Goal: Navigation & Orientation: Find specific page/section

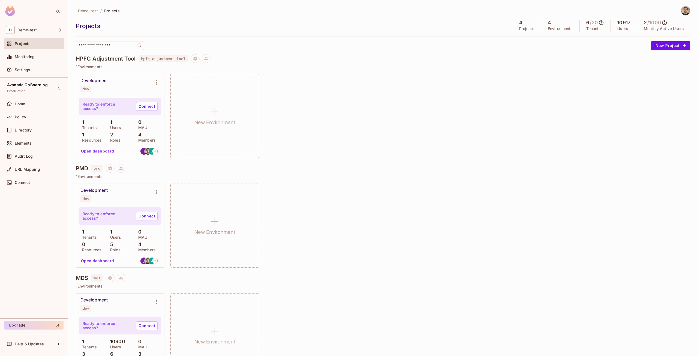
scroll to position [137, 0]
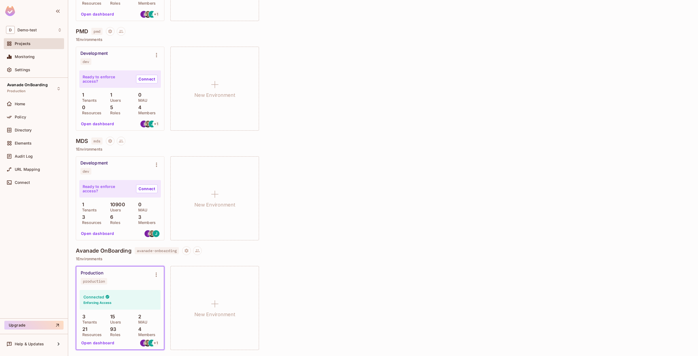
click at [620, 295] on div "Production production Connected Enforcing Access 3 Tenants 15 Users 2 MAU 21 Re…" at bounding box center [383, 308] width 614 height 84
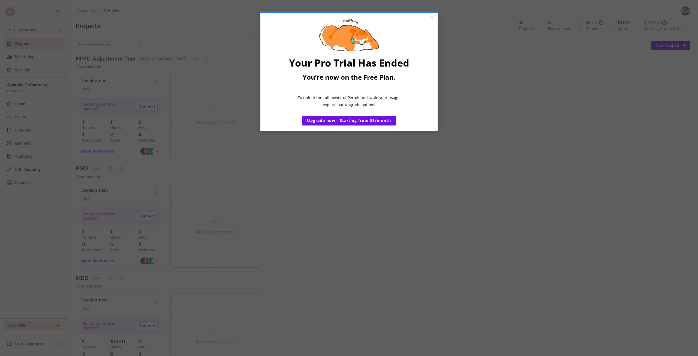
scroll to position [137, 0]
click at [431, 17] on link "×" at bounding box center [431, 18] width 10 height 10
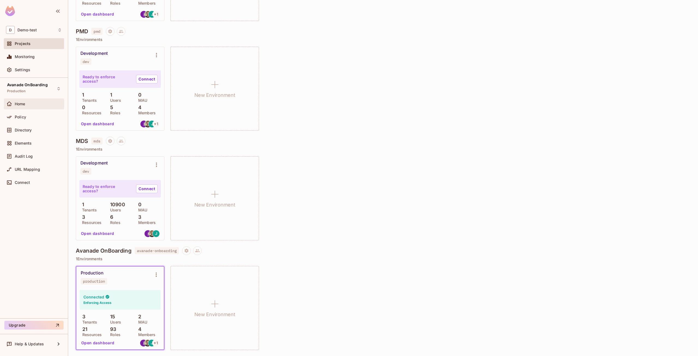
click at [17, 103] on span "Home" at bounding box center [20, 104] width 11 height 4
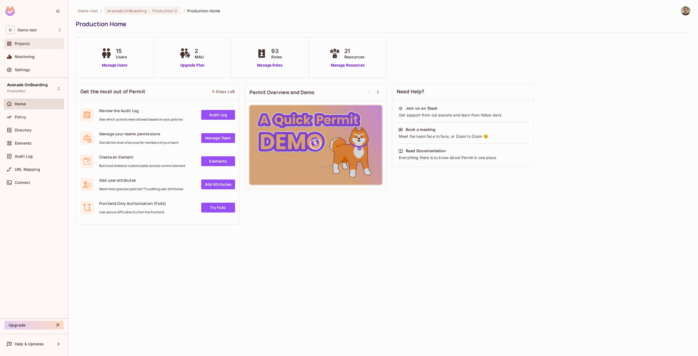
click at [28, 41] on span "Projects" at bounding box center [22, 43] width 15 height 4
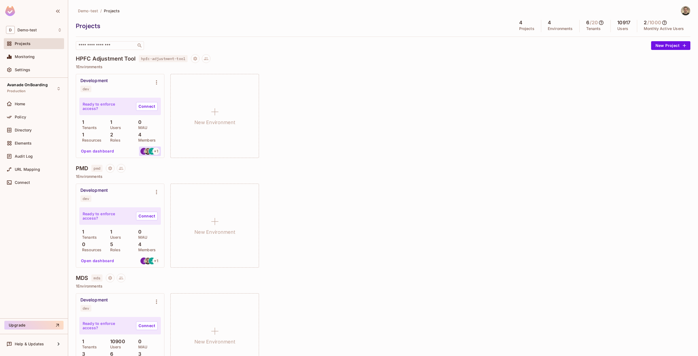
click at [150, 153] on div "J" at bounding box center [151, 150] width 7 height 7
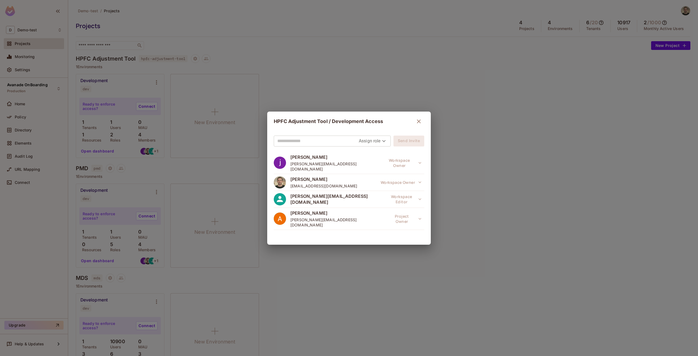
click at [417, 122] on icon "button" at bounding box center [419, 121] width 4 height 4
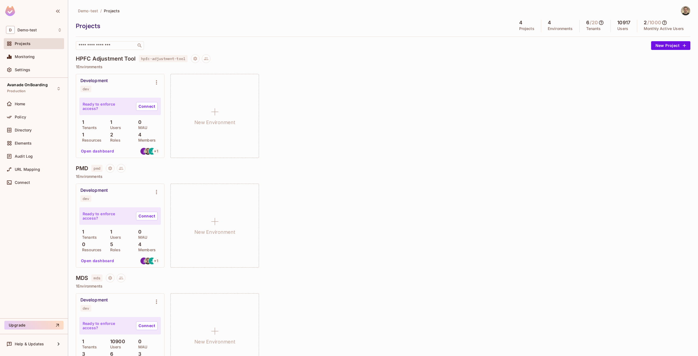
click at [416, 123] on icon "button" at bounding box center [418, 121] width 7 height 7
click at [102, 152] on button "Open dashboard" at bounding box center [98, 151] width 38 height 9
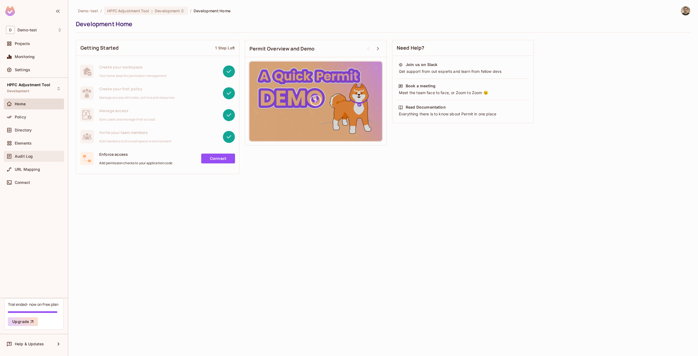
click at [22, 155] on span "Audit Log" at bounding box center [24, 156] width 18 height 4
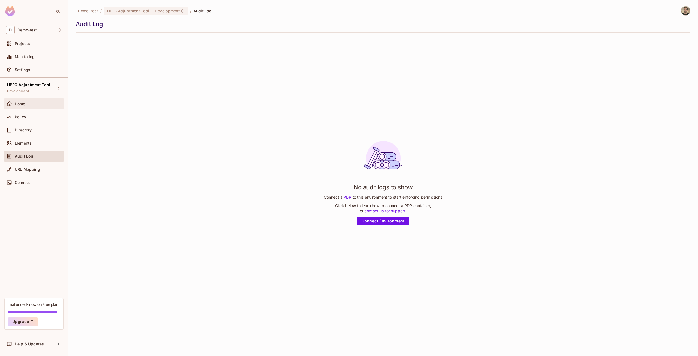
click at [22, 104] on span "Home" at bounding box center [20, 104] width 11 height 4
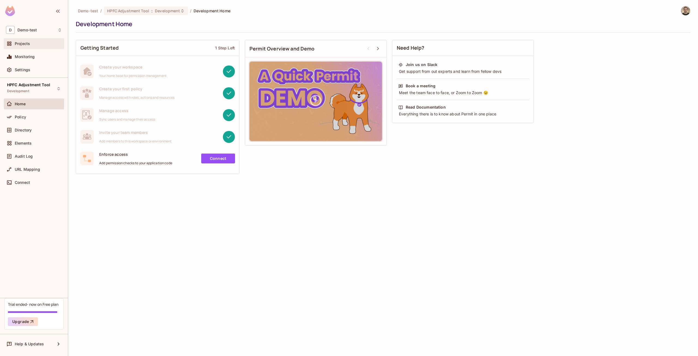
click at [32, 44] on div "Projects" at bounding box center [38, 43] width 47 height 4
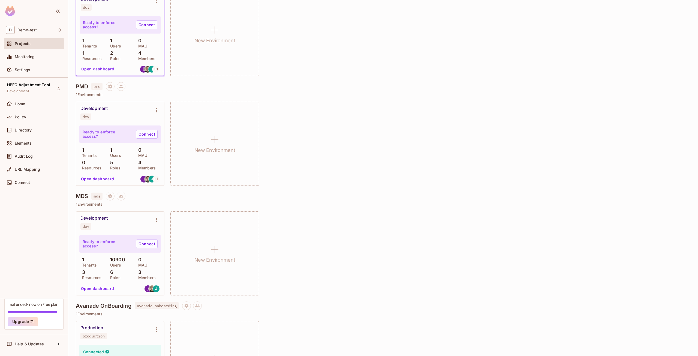
scroll to position [137, 0]
